Goal: Transaction & Acquisition: Purchase product/service

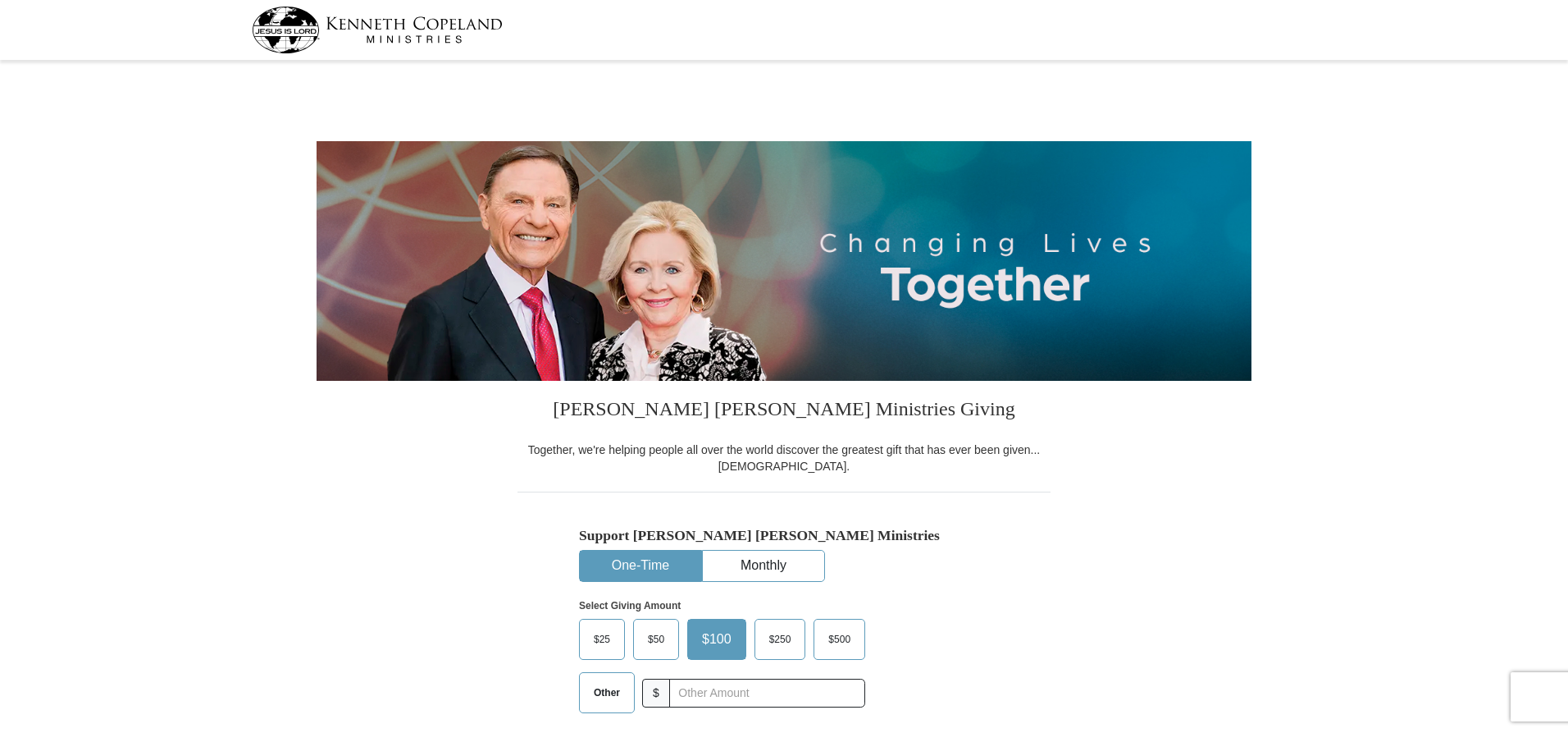
select select "[GEOGRAPHIC_DATA]"
click at [602, 701] on span "Other" at bounding box center [606, 692] width 42 height 25
click at [0, 0] on input "Other" at bounding box center [0, 0] width 0 height 0
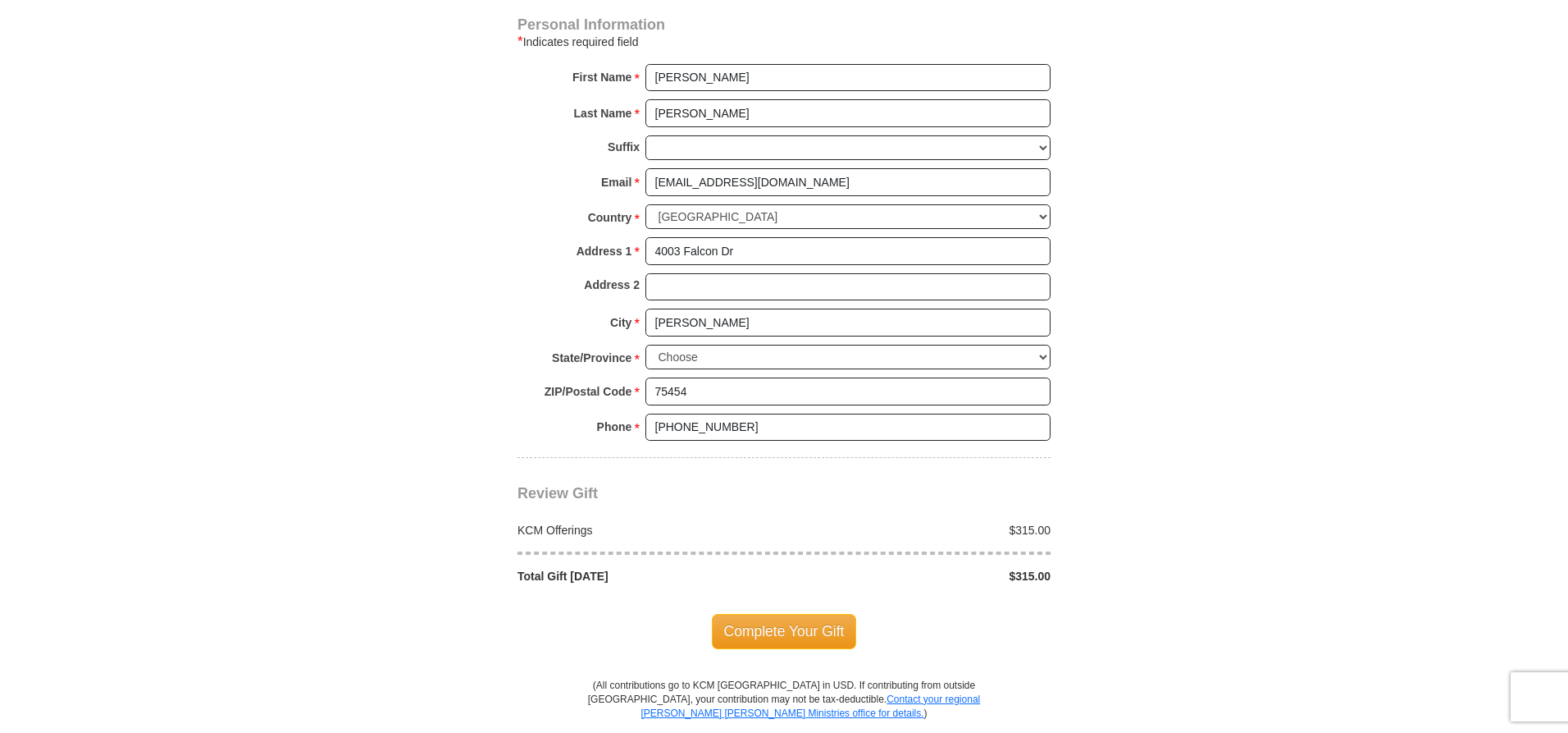
scroll to position [1087, 0]
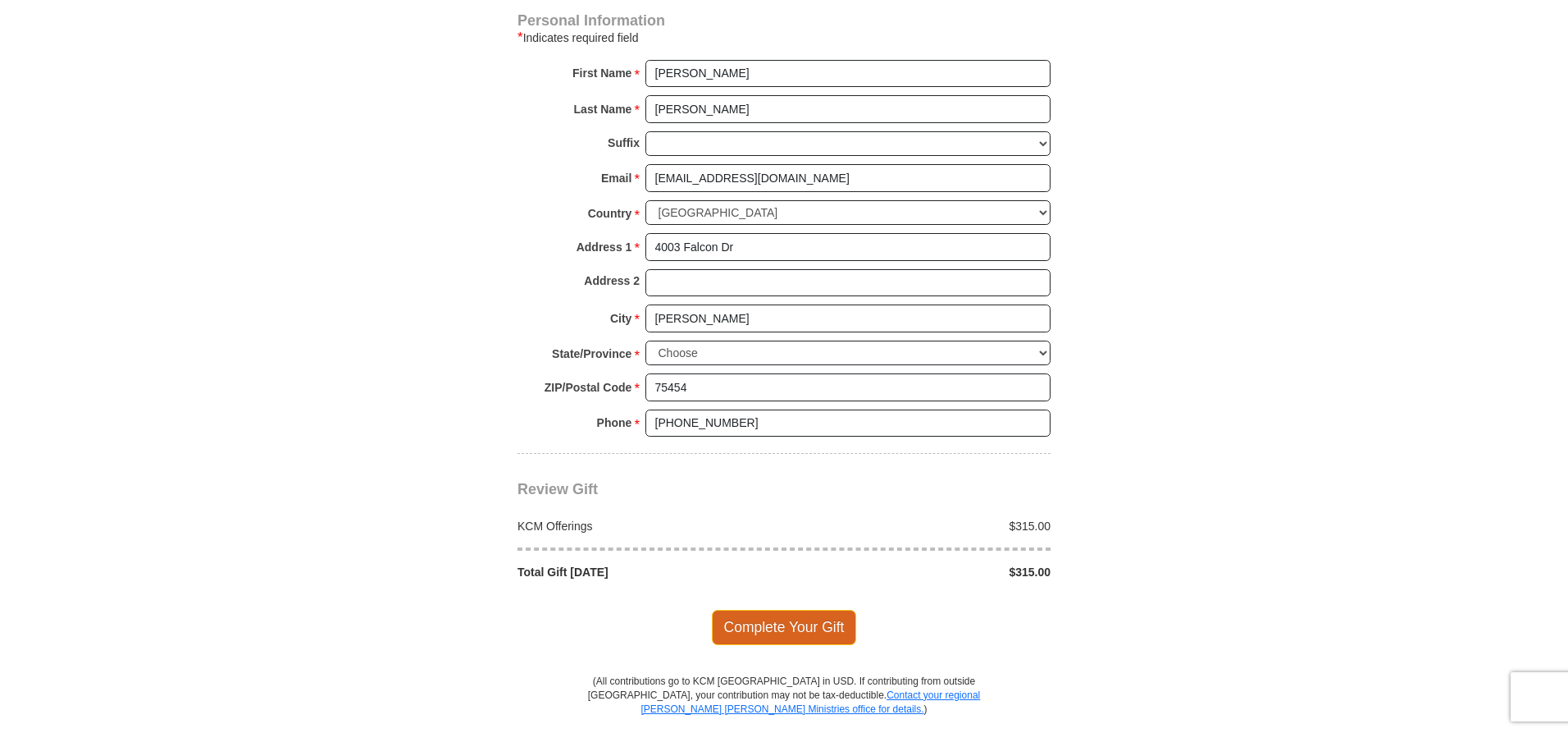
type input "315."
click at [801, 629] on span "Complete Your Gift" at bounding box center [784, 626] width 145 height 35
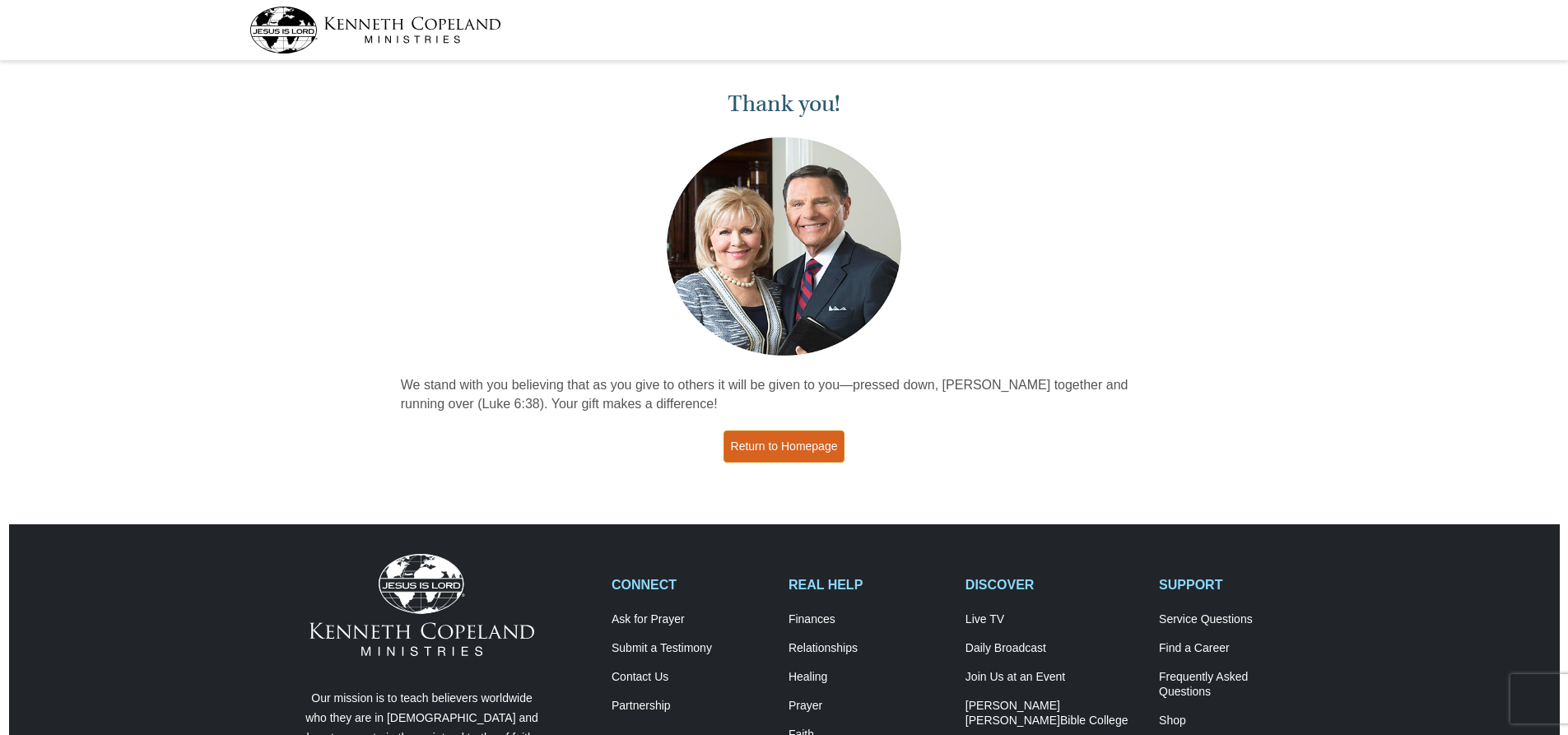
click at [784, 439] on link "Return to Homepage" at bounding box center [784, 446] width 122 height 32
